Goal: Navigation & Orientation: Understand site structure

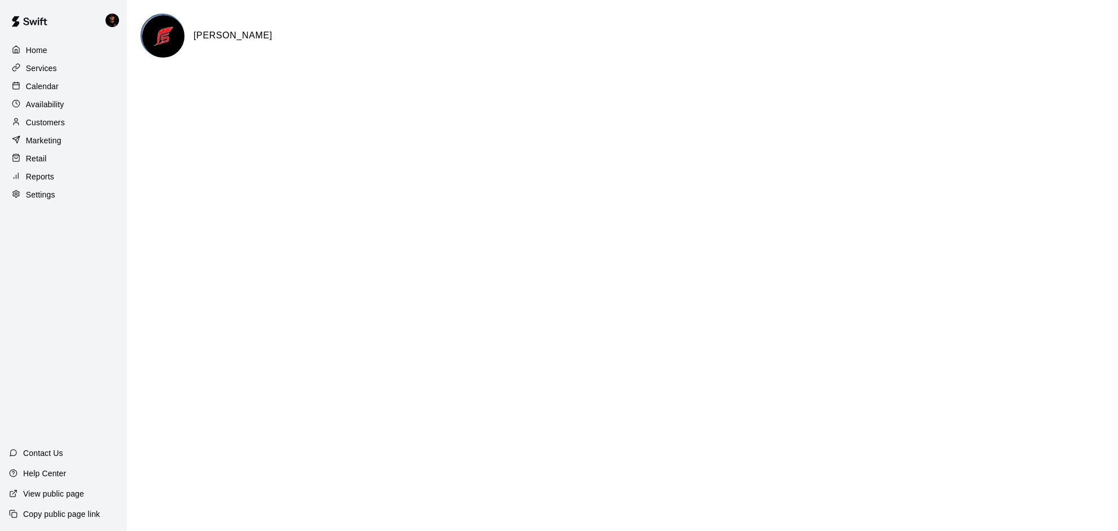
click at [30, 64] on p "Services" at bounding box center [41, 68] width 31 height 11
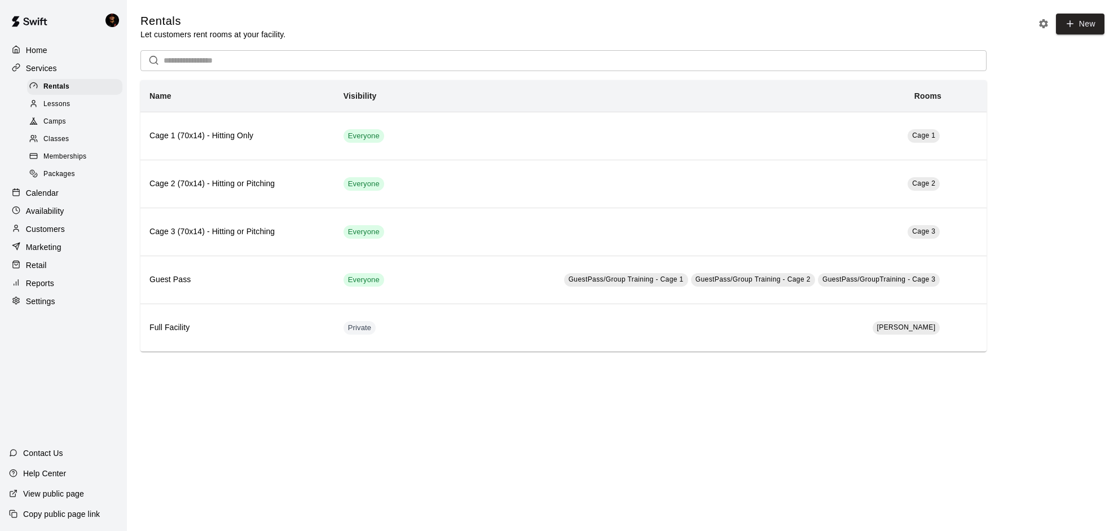
click at [51, 56] on div "Home" at bounding box center [63, 50] width 109 height 17
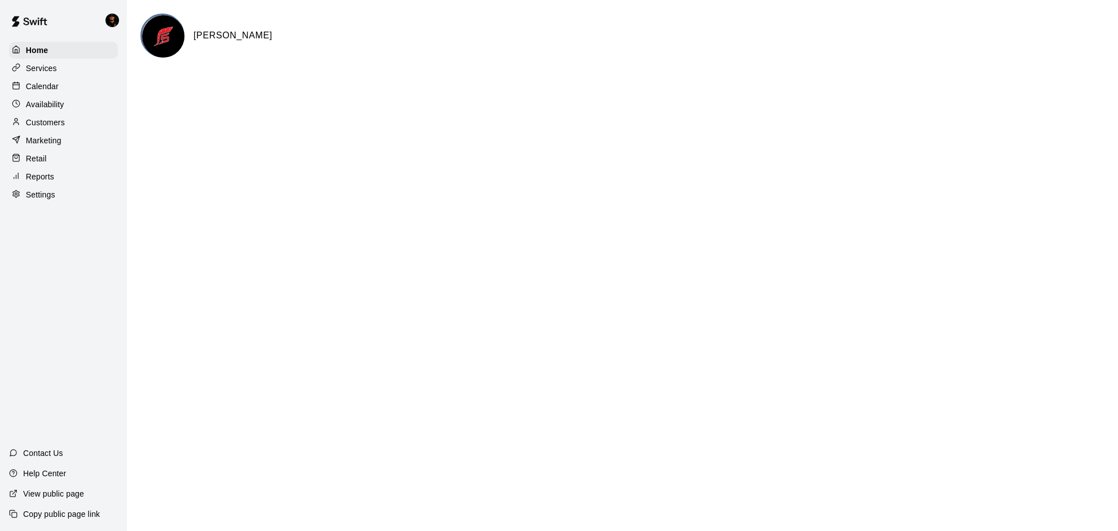
click at [52, 91] on p "Calendar" at bounding box center [42, 86] width 33 height 11
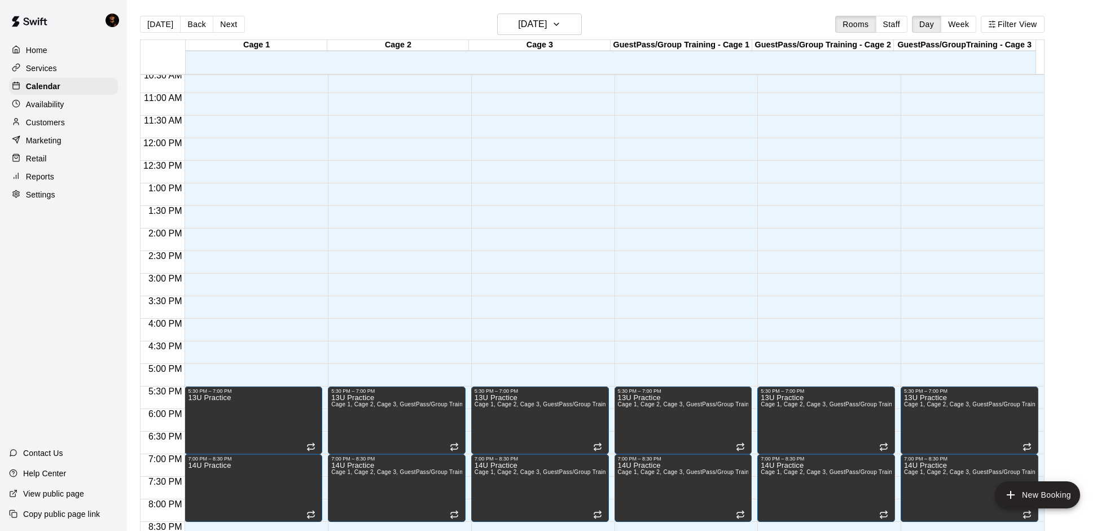
scroll to position [485, 0]
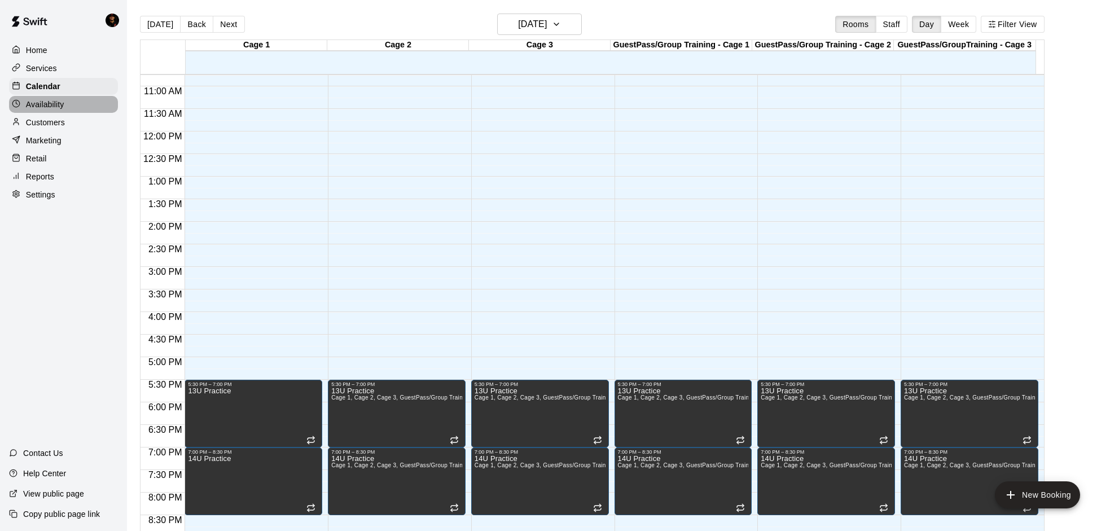
click at [35, 98] on div "Availability" at bounding box center [63, 104] width 109 height 17
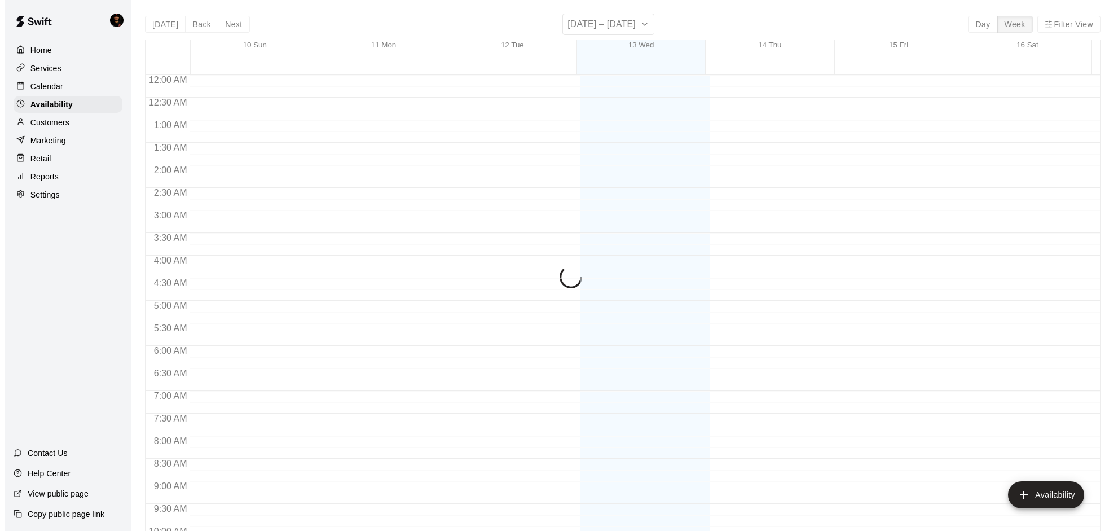
scroll to position [472, 0]
click at [40, 61] on div "Services" at bounding box center [63, 68] width 109 height 17
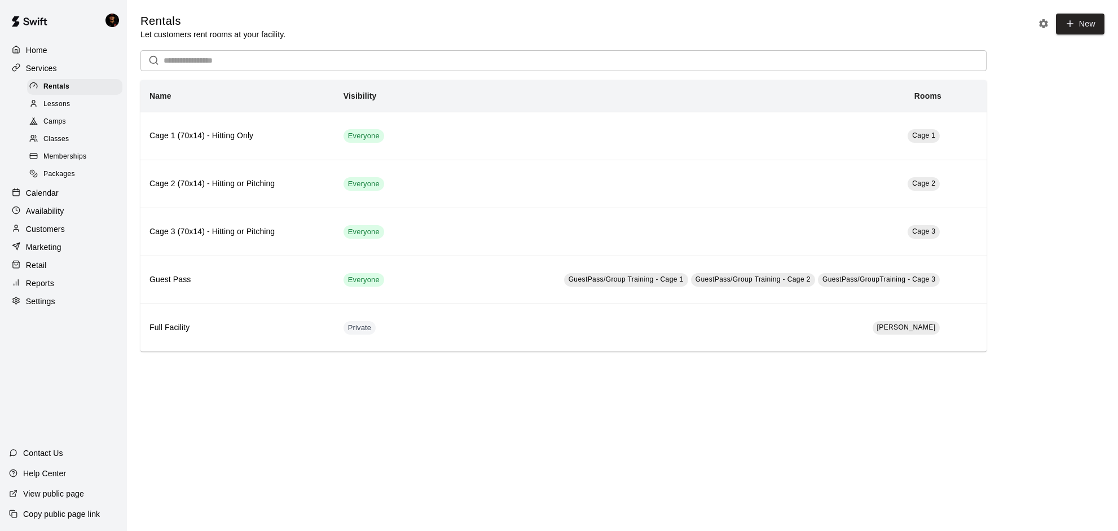
click at [70, 72] on div "Services" at bounding box center [63, 68] width 109 height 17
click at [67, 54] on div "Home" at bounding box center [63, 50] width 109 height 17
